Goal: Find specific page/section: Find specific page/section

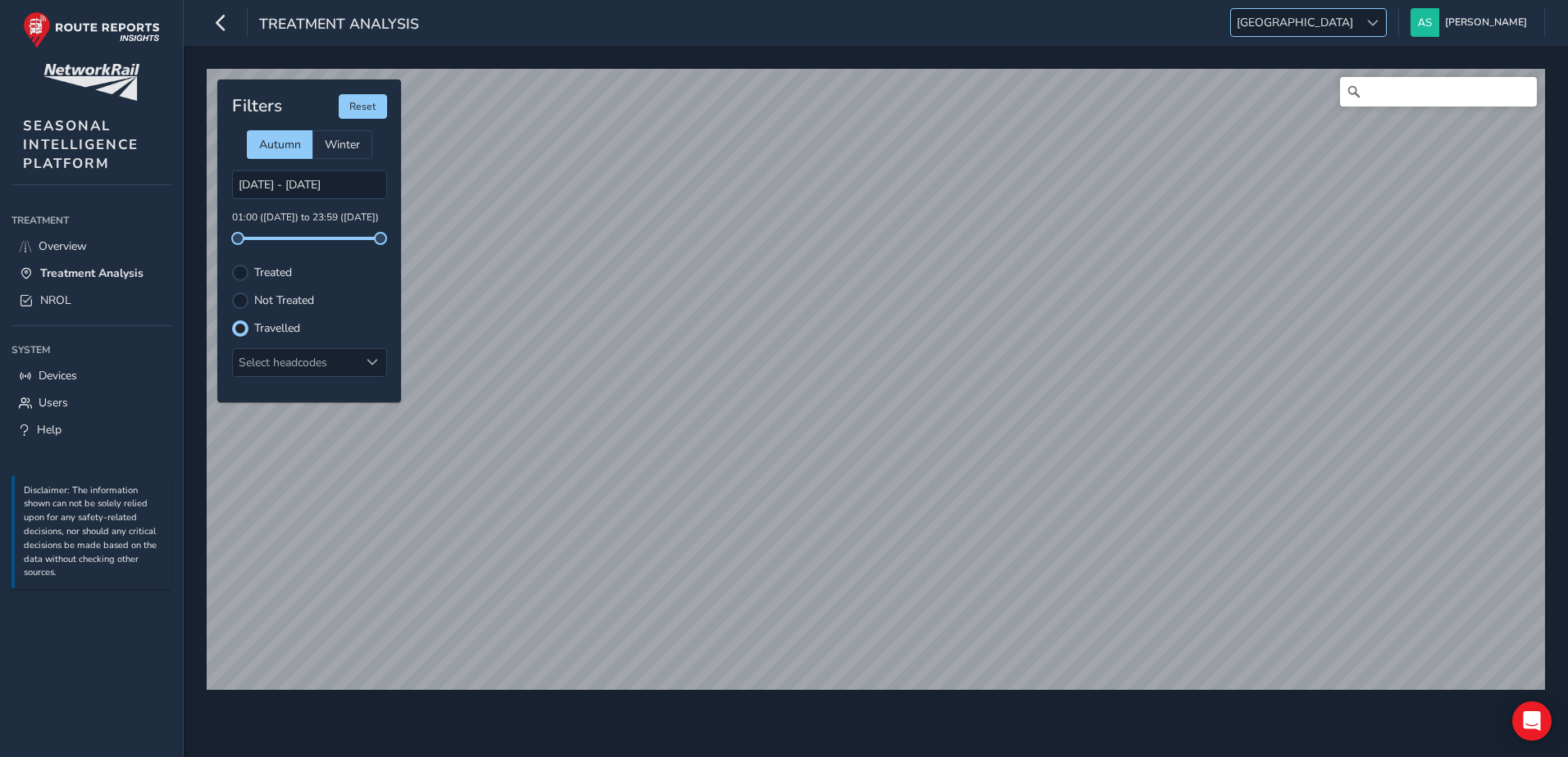
click at [1358, 24] on span "[GEOGRAPHIC_DATA]" at bounding box center [1294, 23] width 128 height 27
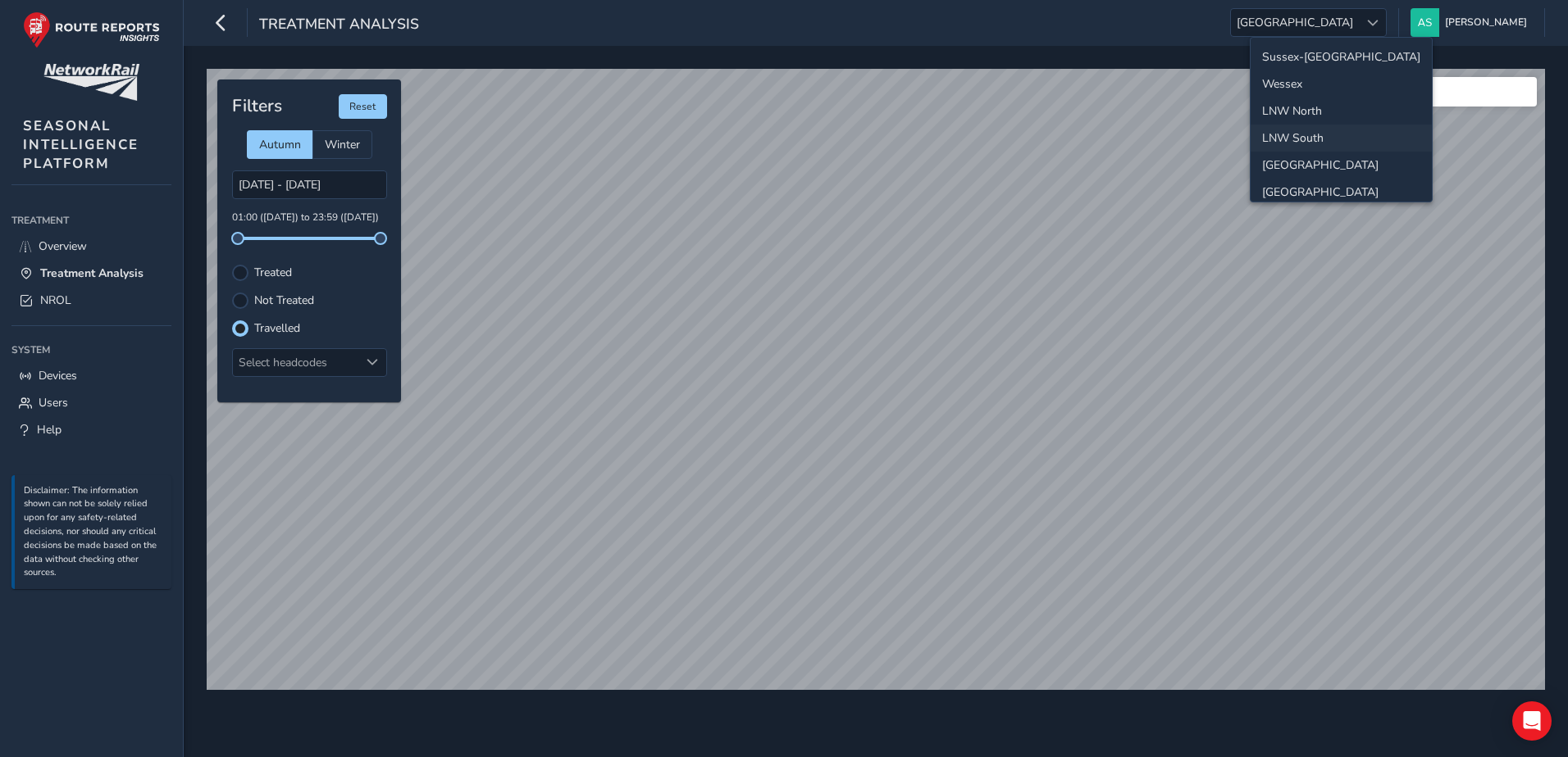
click at [1342, 137] on li "LNW South" at bounding box center [1341, 139] width 181 height 27
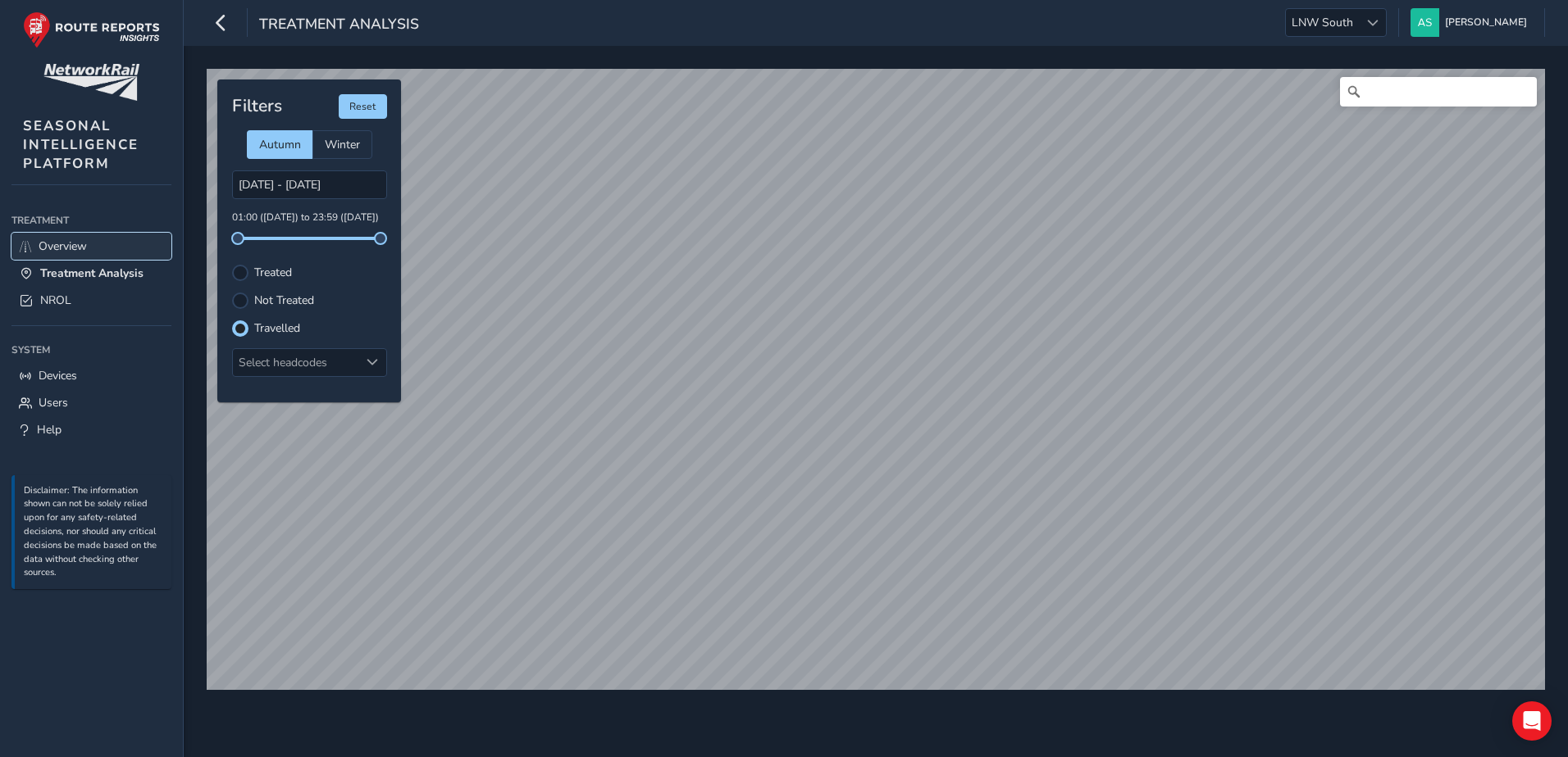
click at [72, 245] on span "Overview" at bounding box center [62, 246] width 49 height 15
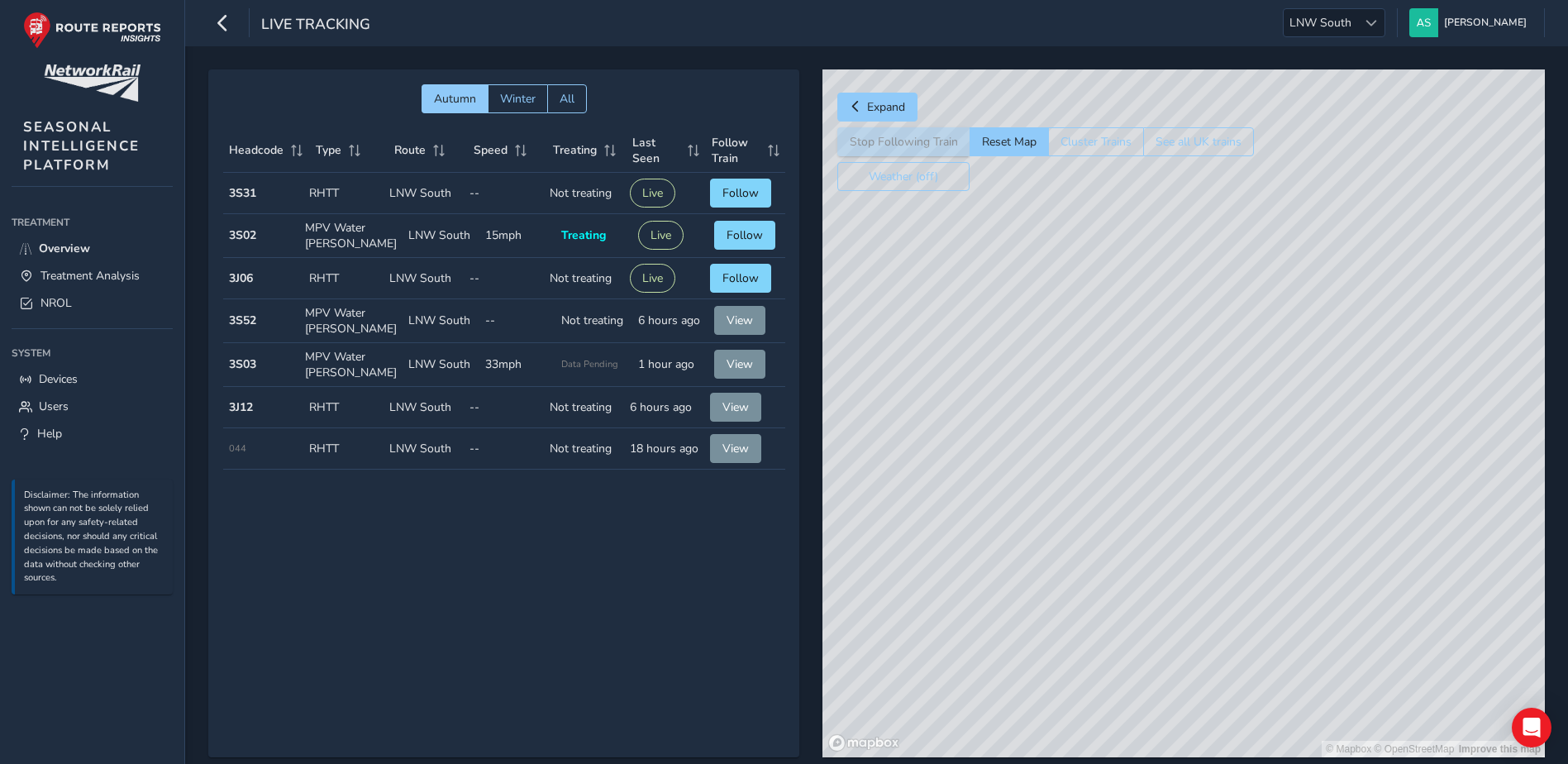
drag, startPoint x: 1104, startPoint y: 344, endPoint x: 1332, endPoint y: 523, distance: 289.9
click at [1332, 523] on div "© Mapbox © OpenStreetMap Improve this map" at bounding box center [1183, 413] width 722 height 688
drag, startPoint x: 1109, startPoint y: 343, endPoint x: 1186, endPoint y: 443, distance: 126.2
click at [1186, 443] on div "© Mapbox © OpenStreetMap Improve this map" at bounding box center [1183, 413] width 722 height 688
click at [1223, 480] on div "© Mapbox © OpenStreetMap Improve this map" at bounding box center [1183, 413] width 722 height 688
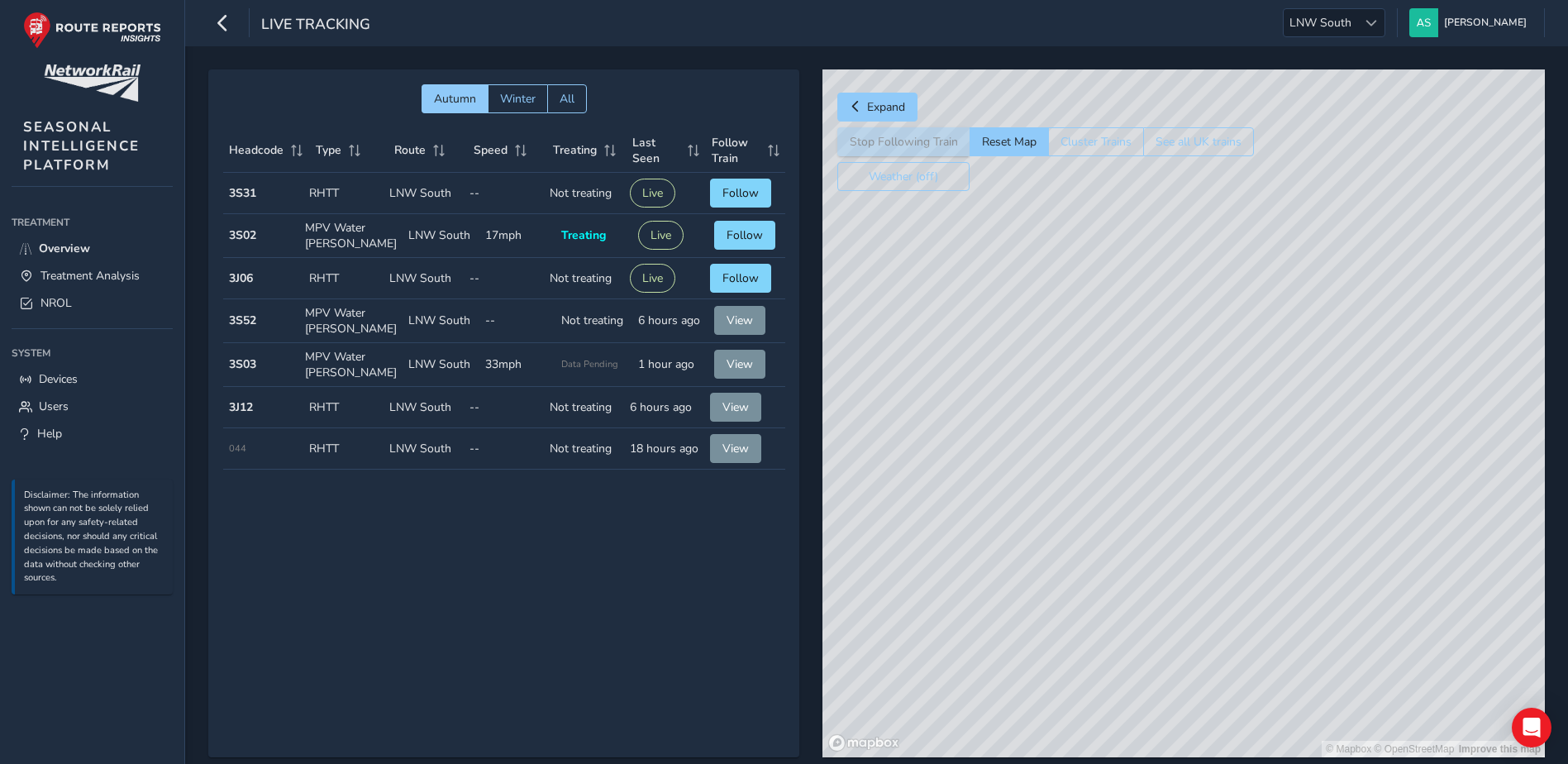
click at [1105, 407] on div "© Mapbox © OpenStreetMap Improve this map" at bounding box center [1183, 413] width 722 height 688
click at [1197, 363] on div "© Mapbox © OpenStreetMap Improve this map © Maxar" at bounding box center [1183, 413] width 722 height 688
click at [1153, 478] on div "© Mapbox © OpenStreetMap Improve this map © Maxar" at bounding box center [1183, 413] width 722 height 688
click at [34, 305] on link "NROL" at bounding box center [91, 303] width 161 height 28
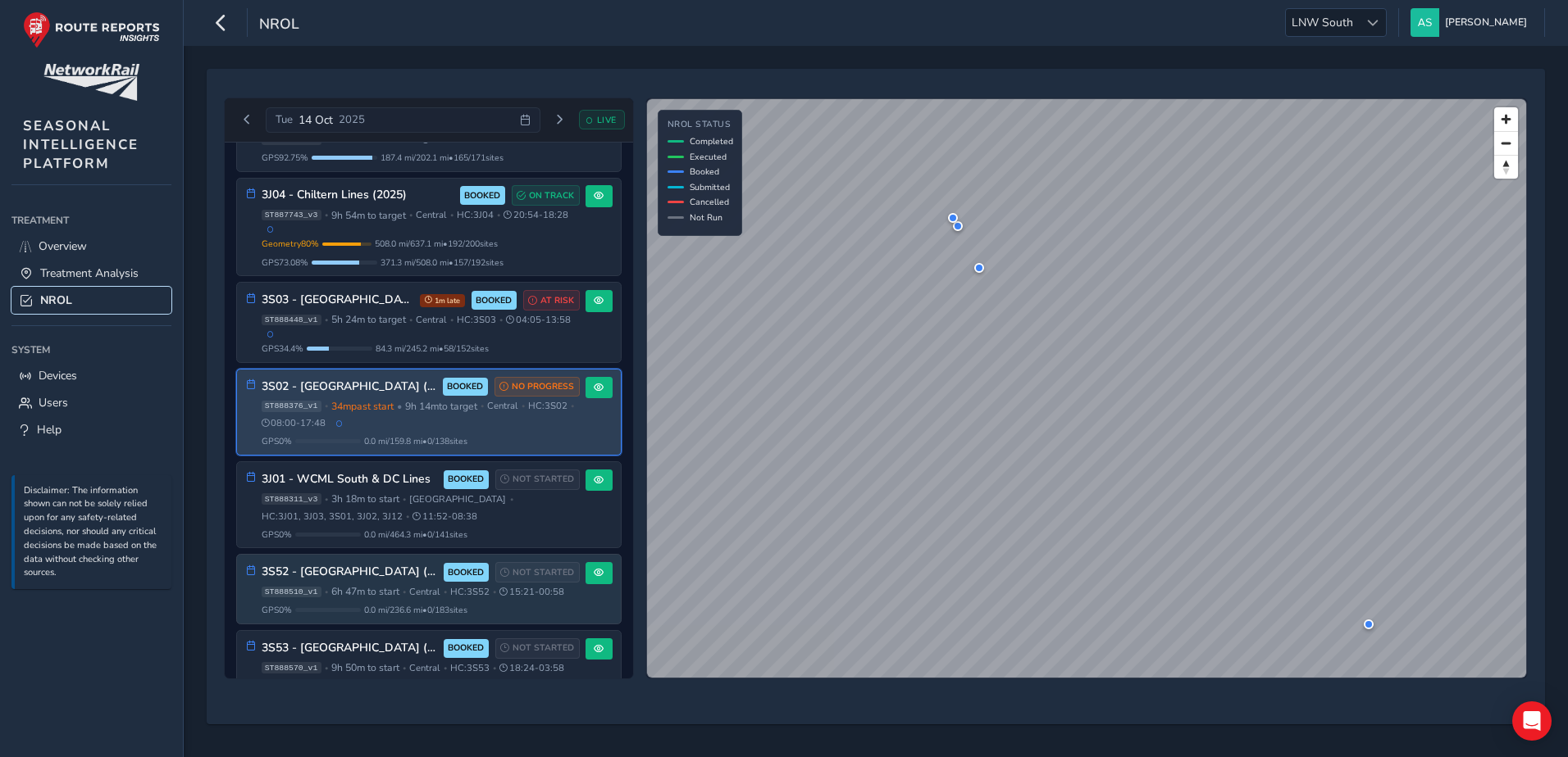
scroll to position [245, 0]
